Goal: Task Accomplishment & Management: Manage account settings

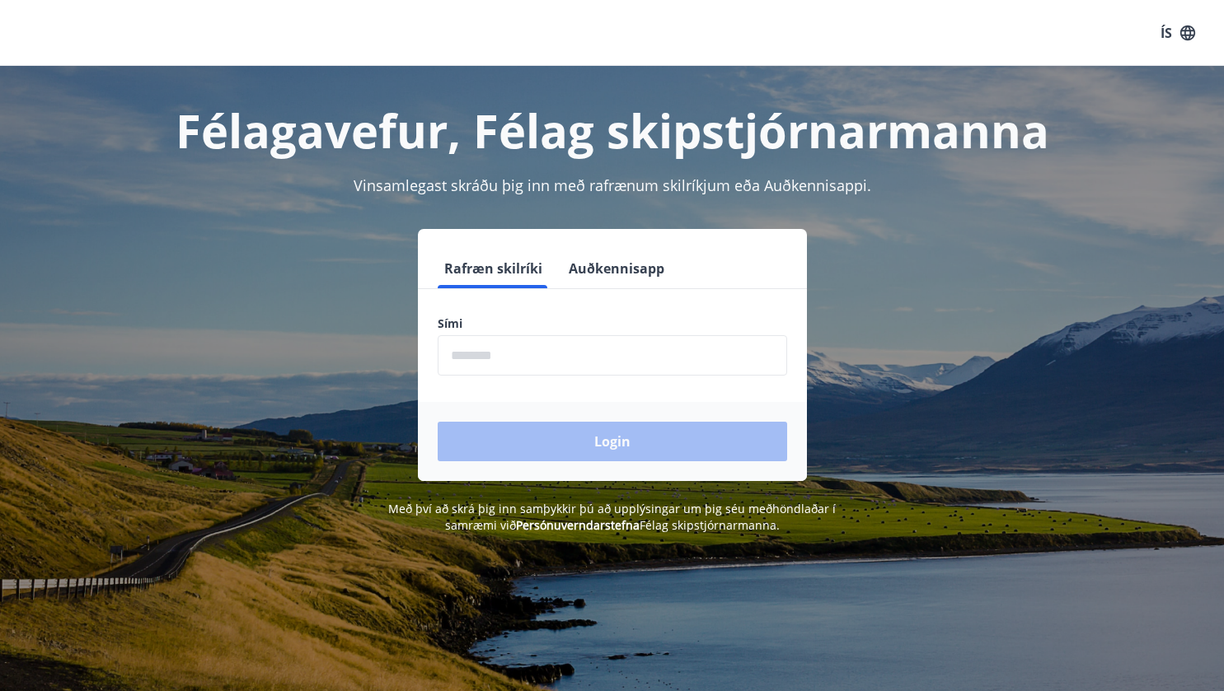
click at [529, 361] on input "phone" at bounding box center [612, 355] width 349 height 40
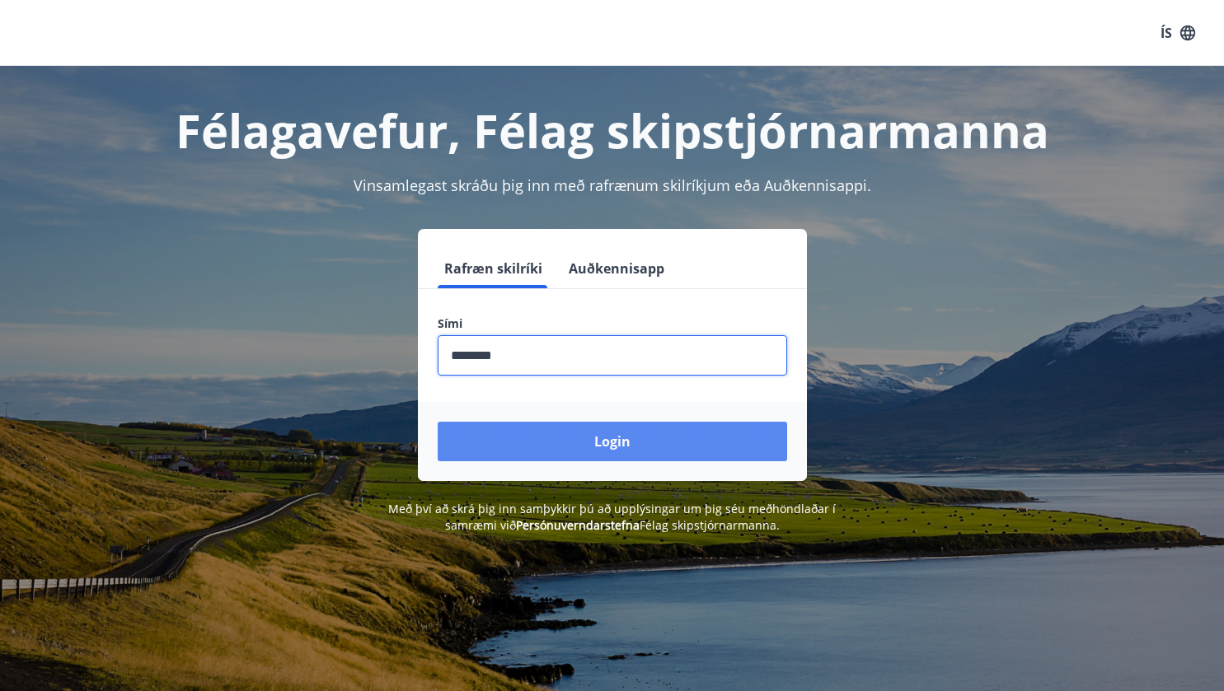
type input "********"
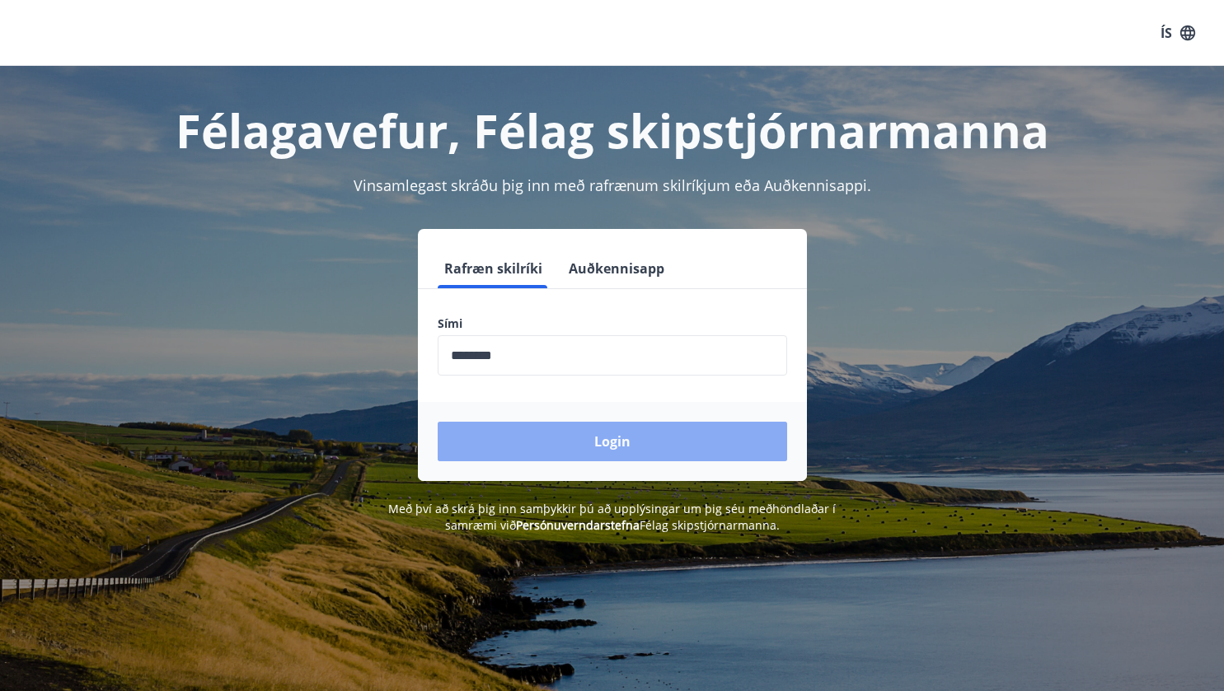
click at [619, 442] on button "Login" at bounding box center [612, 442] width 349 height 40
click at [619, 443] on button "Login" at bounding box center [612, 442] width 349 height 40
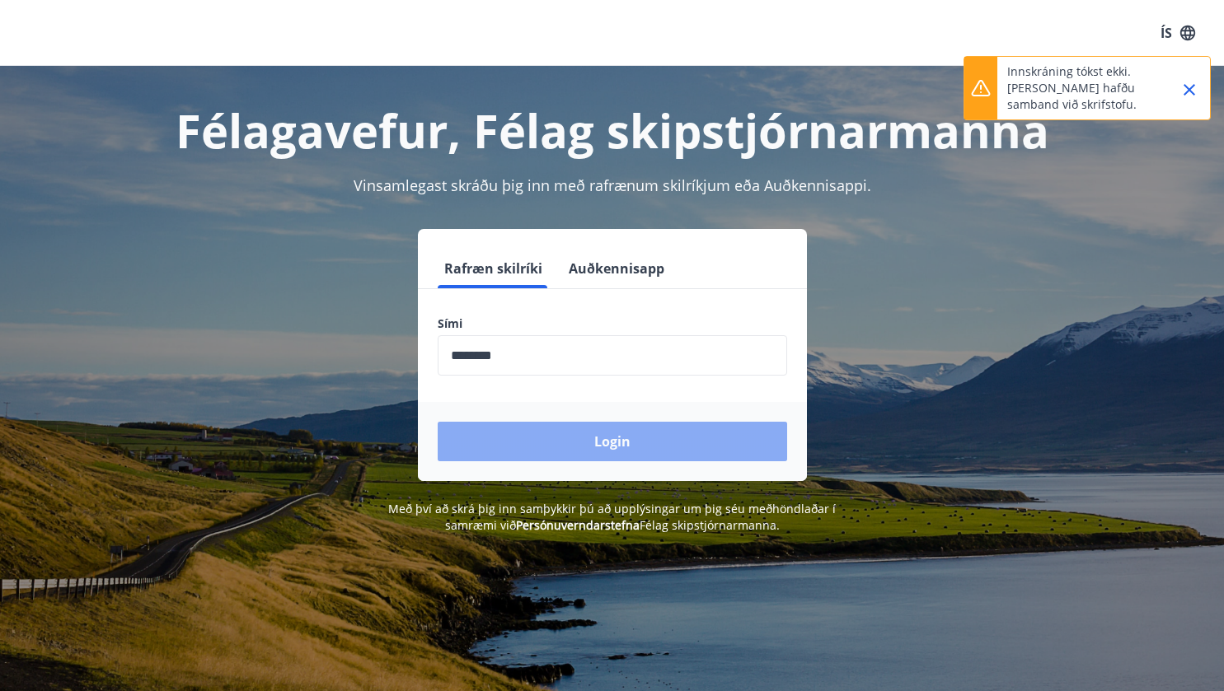
click at [619, 443] on button "Login" at bounding box center [612, 442] width 349 height 40
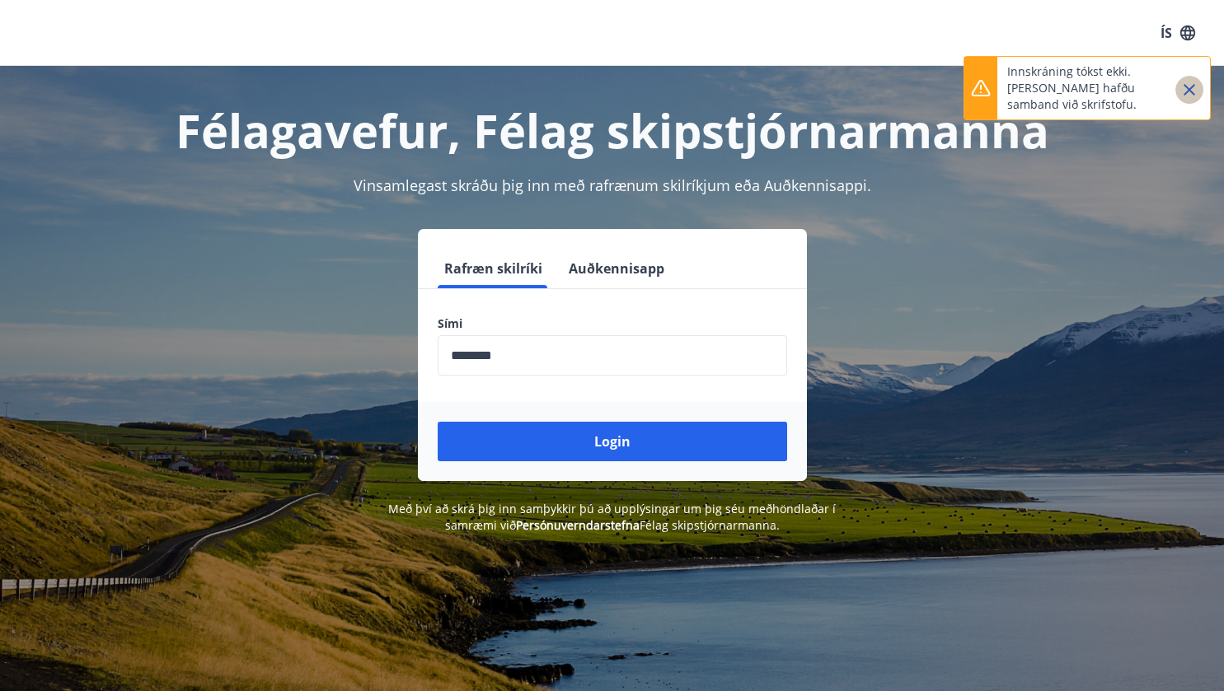
click at [1191, 87] on icon "Close" at bounding box center [1189, 90] width 12 height 12
